Goal: Information Seeking & Learning: Learn about a topic

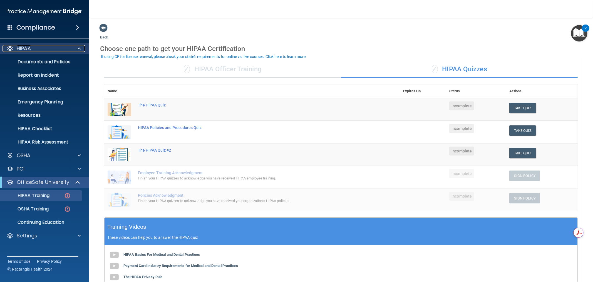
click at [77, 50] on div at bounding box center [79, 48] width 14 height 7
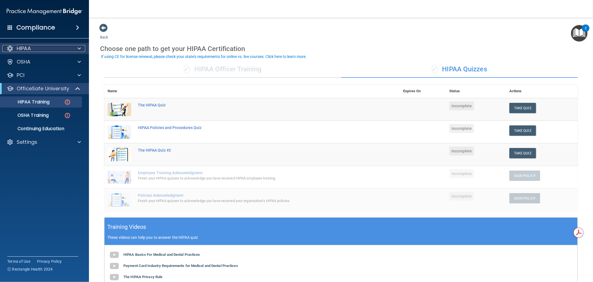
click at [77, 48] on div at bounding box center [79, 48] width 14 height 7
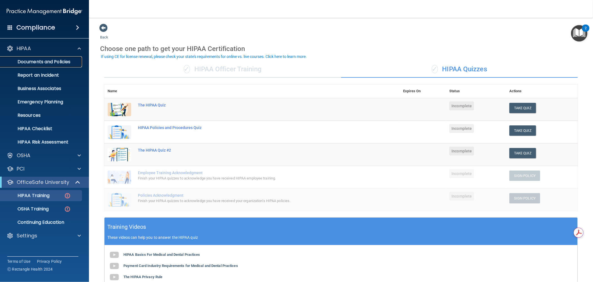
click at [42, 65] on p "Documents and Policies" at bounding box center [42, 62] width 76 height 6
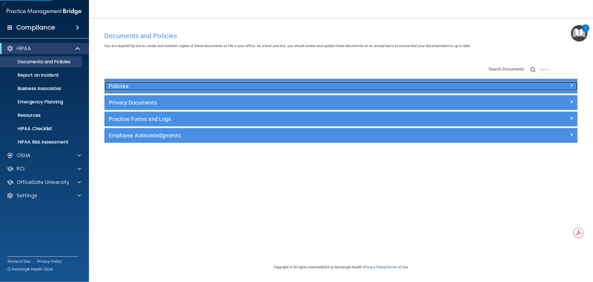
click at [161, 82] on div "Policies" at bounding box center [282, 86] width 355 height 9
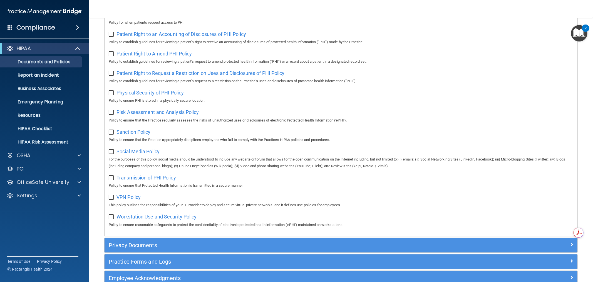
scroll to position [336, 0]
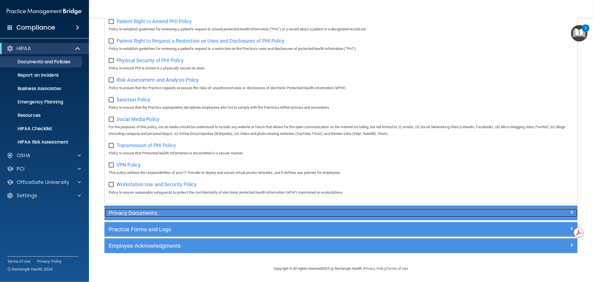
click at [194, 210] on h5 "Privacy Documents" at bounding box center [282, 213] width 347 height 6
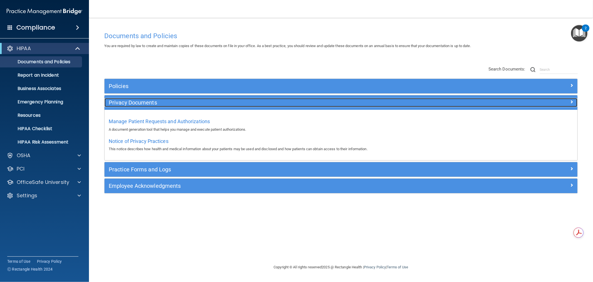
scroll to position [0, 0]
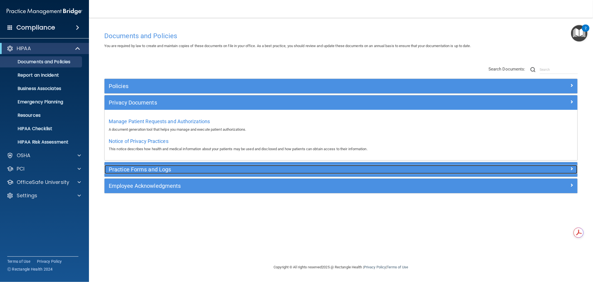
click at [176, 166] on h5 "Practice Forms and Logs" at bounding box center [282, 169] width 347 height 6
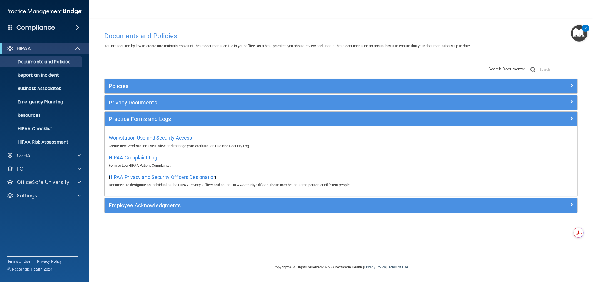
click at [158, 178] on span "HIPAA Privacy and Security Officers Designation" at bounding box center [163, 177] width 108 height 6
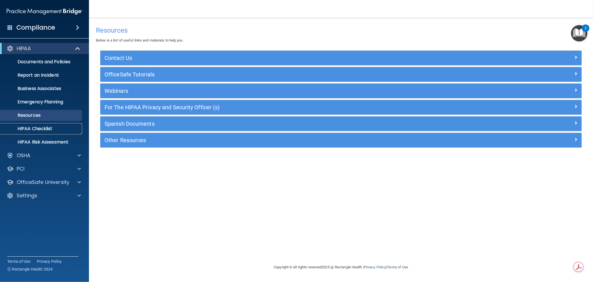
click at [47, 129] on p "HIPAA Checklist" at bounding box center [42, 129] width 76 height 6
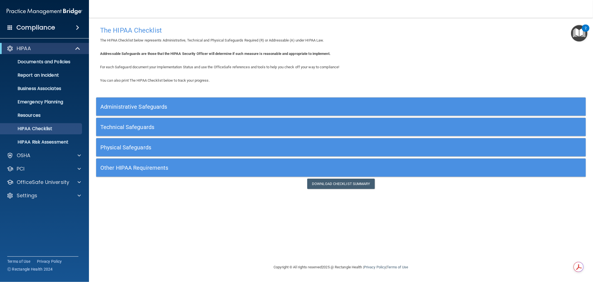
click at [179, 102] on div "Administrative Safeguards" at bounding box center [280, 106] width 368 height 13
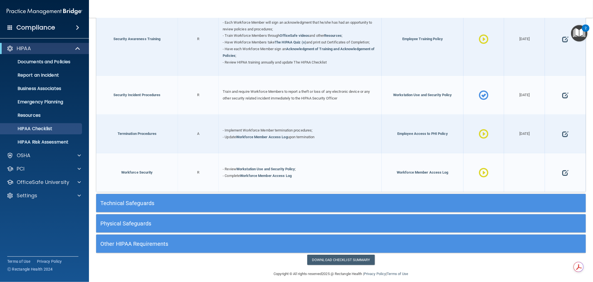
scroll to position [567, 0]
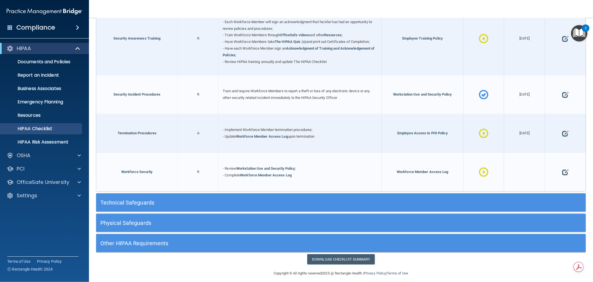
click at [167, 220] on h5 "Physical Safeguards" at bounding box center [279, 223] width 359 height 6
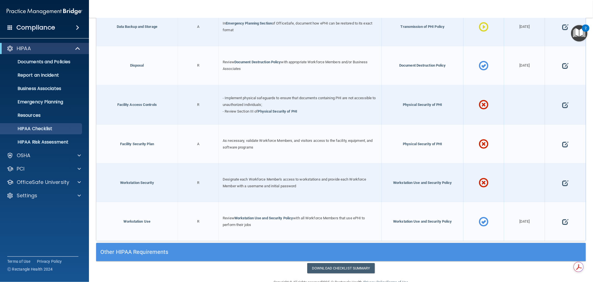
scroll to position [863, 0]
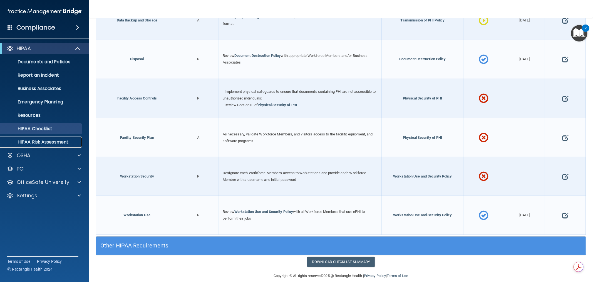
click at [46, 142] on p "HIPAA Risk Assessment" at bounding box center [42, 142] width 76 height 6
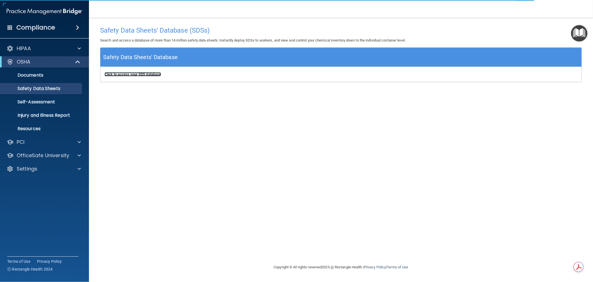
click at [147, 76] on b "Click to access your SDS database" at bounding box center [133, 74] width 56 height 4
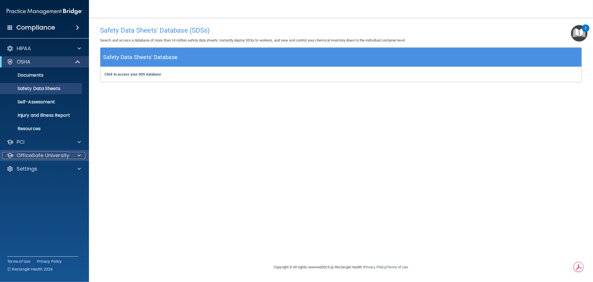
click at [81, 154] on div at bounding box center [79, 155] width 14 height 7
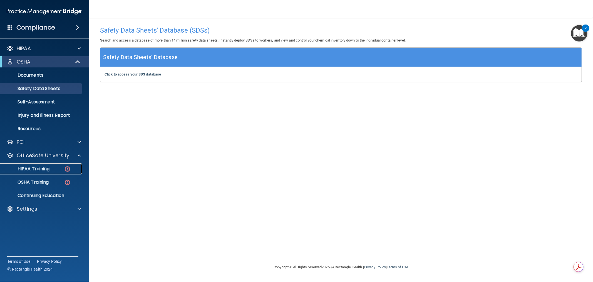
click at [52, 171] on div "HIPAA Training" at bounding box center [42, 169] width 76 height 6
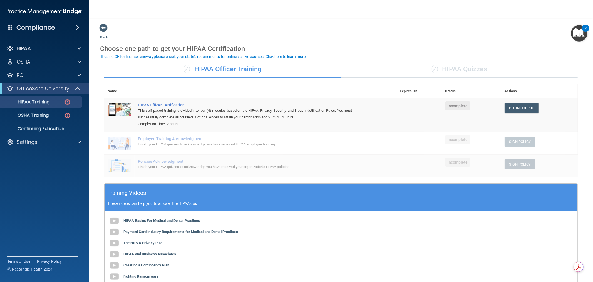
drag, startPoint x: 268, startPoint y: 66, endPoint x: 197, endPoint y: 73, distance: 71.5
click at [197, 73] on div "✓ HIPAA Officer Training" at bounding box center [222, 69] width 237 height 17
click at [233, 73] on div "✓ HIPAA Officer Training" at bounding box center [222, 69] width 237 height 17
drag, startPoint x: 168, startPoint y: 123, endPoint x: 181, endPoint y: 124, distance: 13.1
click at [181, 124] on div "Completion Time: 2 hours" at bounding box center [253, 123] width 231 height 7
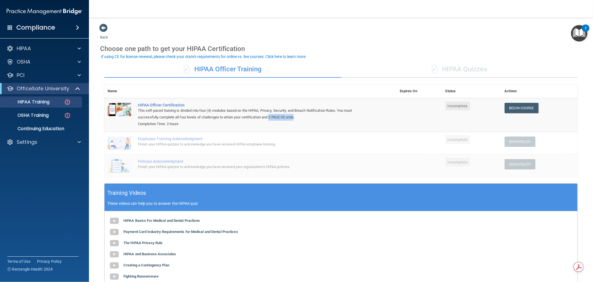
drag, startPoint x: 271, startPoint y: 115, endPoint x: 297, endPoint y: 116, distance: 25.4
click at [297, 116] on div "This self-paced training is divided into four (4) modules based on the HIPAA, P…" at bounding box center [253, 113] width 231 height 13
click at [303, 142] on div "Finish your HIPAA quizzes to acknowledge you have received HIPAA employee train…" at bounding box center [253, 144] width 231 height 7
click at [460, 66] on div "✓ HIPAA Quizzes" at bounding box center [459, 69] width 237 height 17
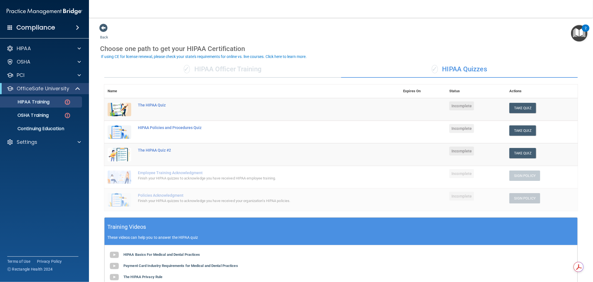
drag, startPoint x: 492, startPoint y: 70, endPoint x: 443, endPoint y: 70, distance: 49.8
click at [443, 70] on div "✓ HIPAA Quizzes" at bounding box center [459, 69] width 237 height 17
click at [79, 48] on span at bounding box center [79, 48] width 3 height 7
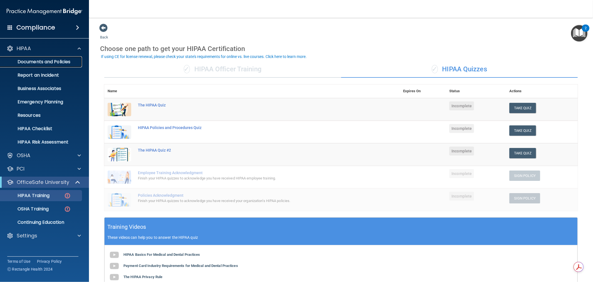
click at [50, 60] on p "Documents and Policies" at bounding box center [42, 62] width 76 height 6
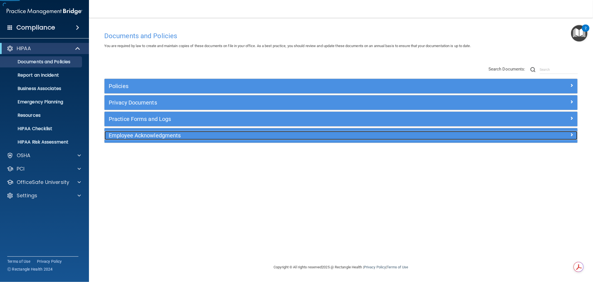
click at [187, 138] on h5 "Employee Acknowledgments" at bounding box center [282, 135] width 347 height 6
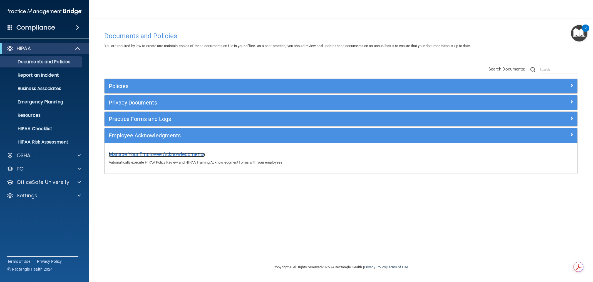
click at [151, 154] on span "Manage Your Employee Acknowledgments" at bounding box center [157, 154] width 96 height 6
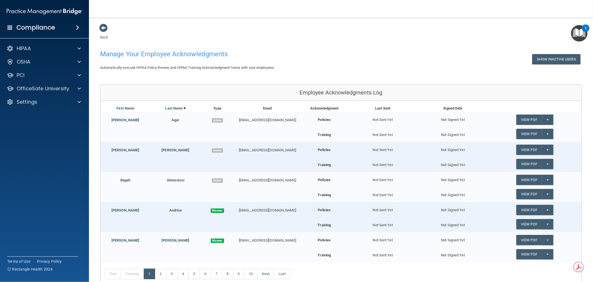
scroll to position [31, 0]
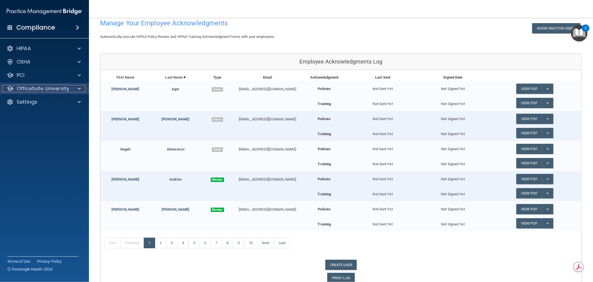
click at [81, 88] on div at bounding box center [79, 88] width 14 height 7
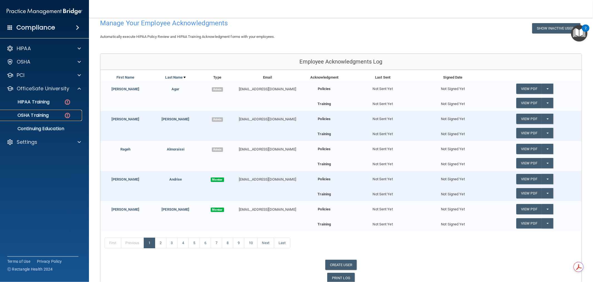
click at [44, 115] on p "OSHA Training" at bounding box center [26, 115] width 45 height 6
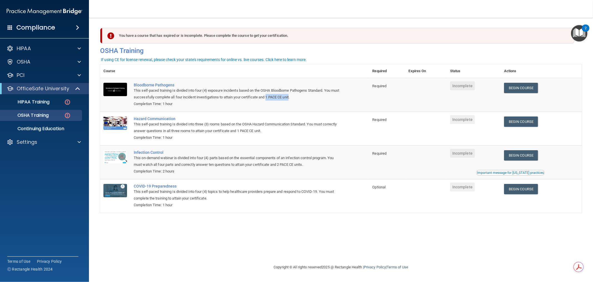
drag, startPoint x: 269, startPoint y: 96, endPoint x: 293, endPoint y: 96, distance: 24.2
click at [293, 96] on div "This self-paced training is divided into four (4) exposure incidents based on t…" at bounding box center [238, 93] width 208 height 13
click at [294, 103] on div "Completion Time: 1 hour" at bounding box center [238, 103] width 208 height 7
click at [54, 130] on p "Continuing Education" at bounding box center [42, 129] width 76 height 6
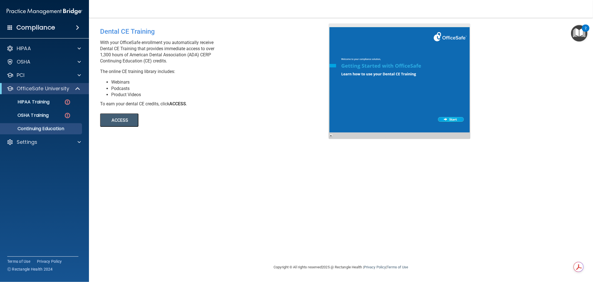
click at [122, 120] on button "ACCESS" at bounding box center [119, 119] width 38 height 13
click at [78, 143] on span at bounding box center [79, 142] width 3 height 7
click at [35, 167] on p "My Users" at bounding box center [42, 169] width 76 height 6
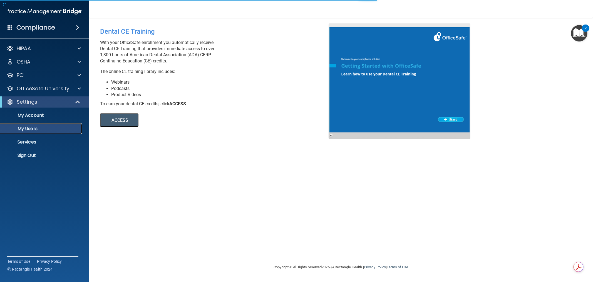
select select "20"
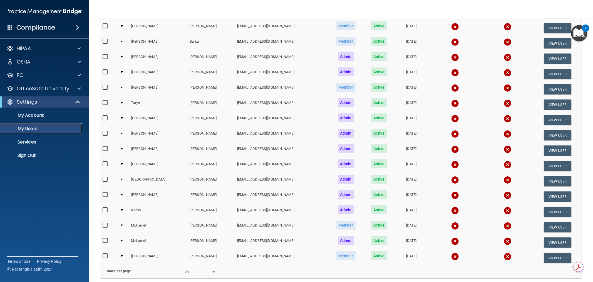
scroll to position [176, 0]
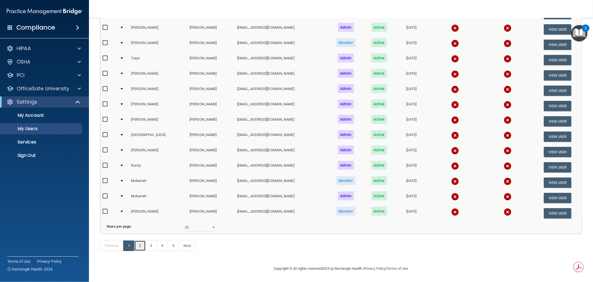
click at [141, 249] on link "2" at bounding box center [139, 245] width 11 height 11
select select "20"
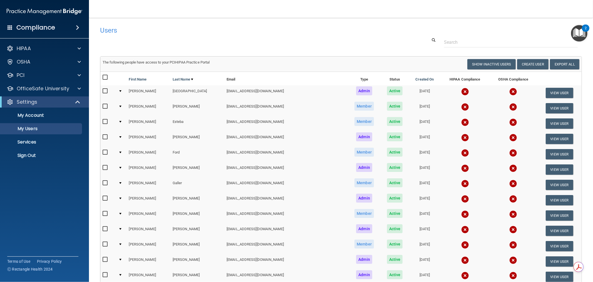
drag, startPoint x: 141, startPoint y: 13, endPoint x: 114, endPoint y: 10, distance: 28.0
click at [114, 10] on nav "Toggle navigation Kyle Christy kchristy@rectanglehealth.com Manage My Enterpris…" at bounding box center [341, 9] width 504 height 18
drag, startPoint x: 376, startPoint y: 18, endPoint x: 365, endPoint y: 18, distance: 11.7
click at [365, 18] on main "Users Success! New user created. × Error! The user couldn't be created. × Succe…" at bounding box center [341, 150] width 504 height 264
drag, startPoint x: 249, startPoint y: 29, endPoint x: 196, endPoint y: 35, distance: 53.1
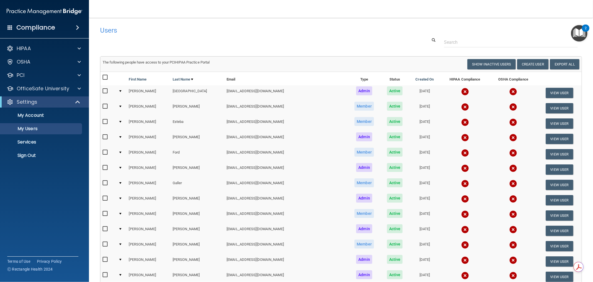
click at [214, 31] on h4 "Users" at bounding box center [239, 30] width 278 height 7
drag, startPoint x: 79, startPoint y: 101, endPoint x: 85, endPoint y: 98, distance: 7.2
click at [79, 101] on span at bounding box center [78, 101] width 5 height 7
drag, startPoint x: 316, startPoint y: 27, endPoint x: 293, endPoint y: 27, distance: 23.7
click at [293, 27] on h4 "Users" at bounding box center [239, 30] width 278 height 7
